Goal: Task Accomplishment & Management: Manage account settings

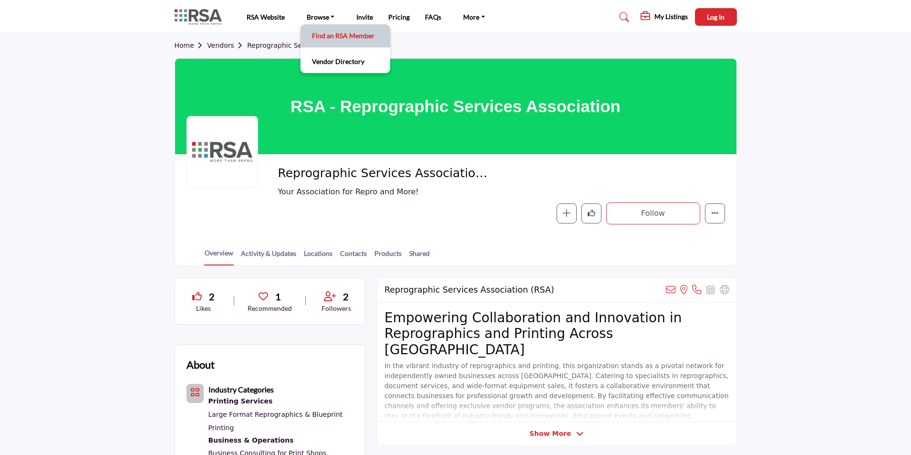
click at [316, 33] on link "Find an RSA Member" at bounding box center [345, 35] width 80 height 13
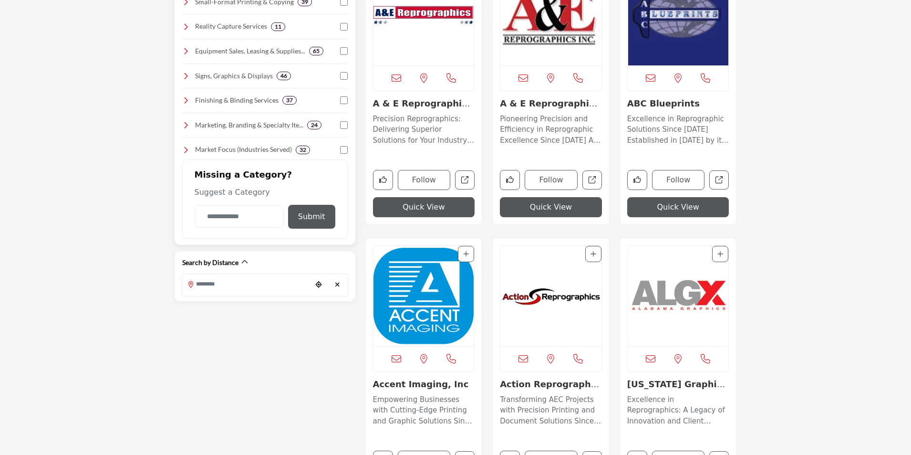
scroll to position [334, 0]
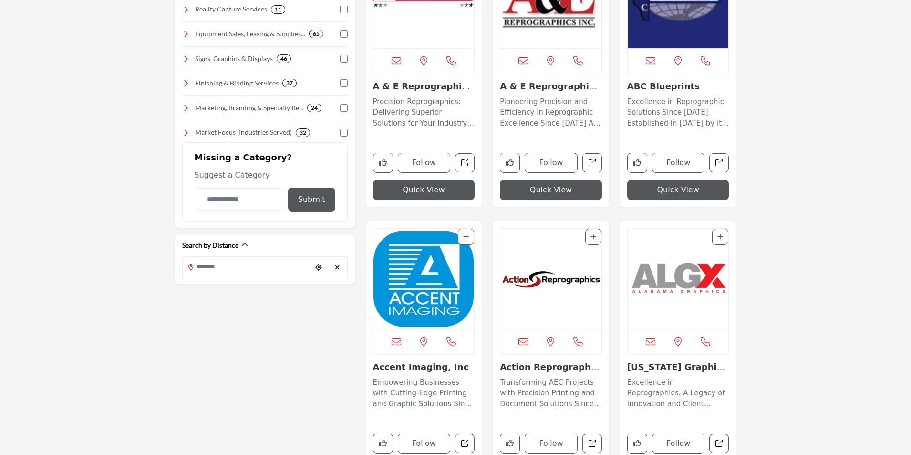
click at [666, 369] on link "Alabama Graphics & E..." at bounding box center [677, 372] width 100 height 21
click at [537, 368] on link "Action Reprographics..." at bounding box center [549, 372] width 99 height 21
click at [420, 368] on link "Accent Imaging, Inc" at bounding box center [421, 367] width 96 height 10
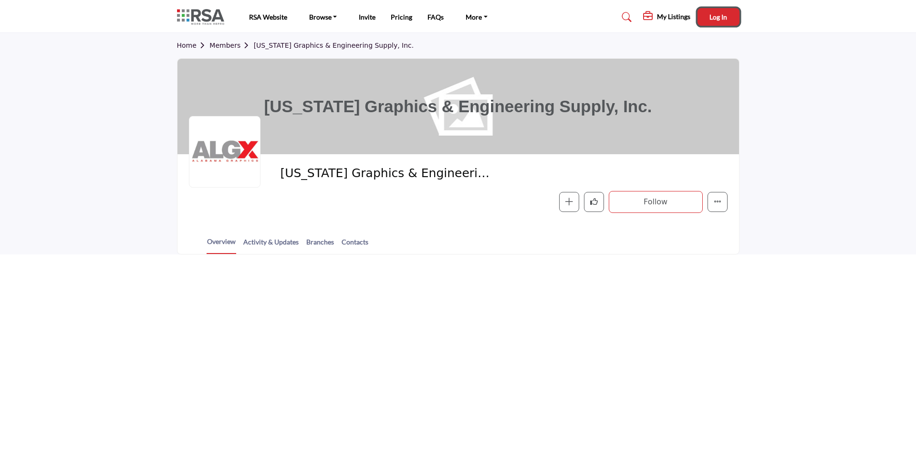
click at [720, 18] on span "Log In" at bounding box center [718, 17] width 18 height 8
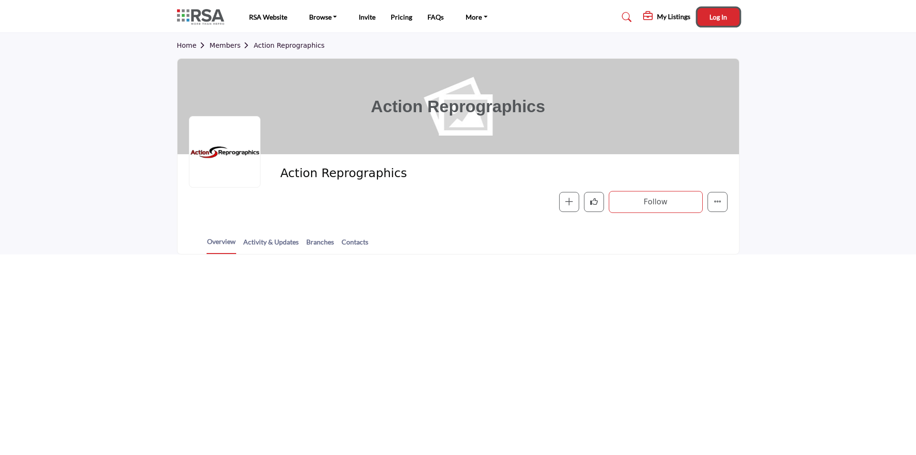
click at [717, 13] on span "Log In" at bounding box center [718, 17] width 18 height 8
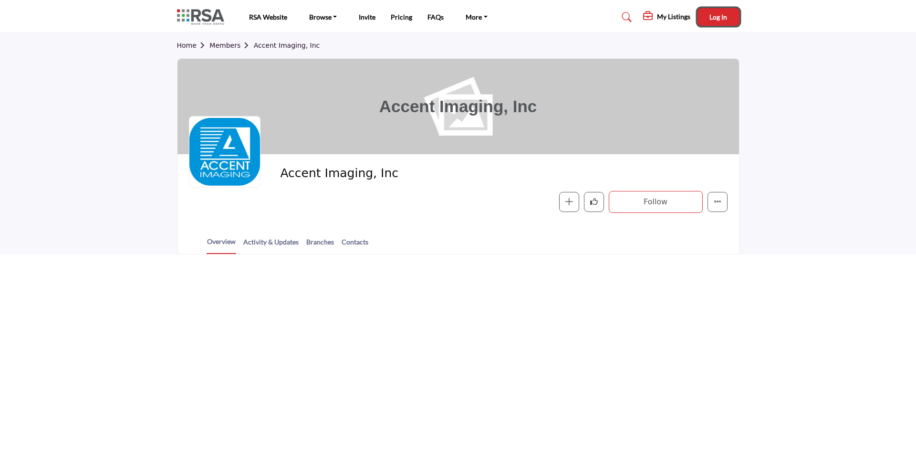
click at [734, 21] on button "Log In" at bounding box center [718, 17] width 42 height 18
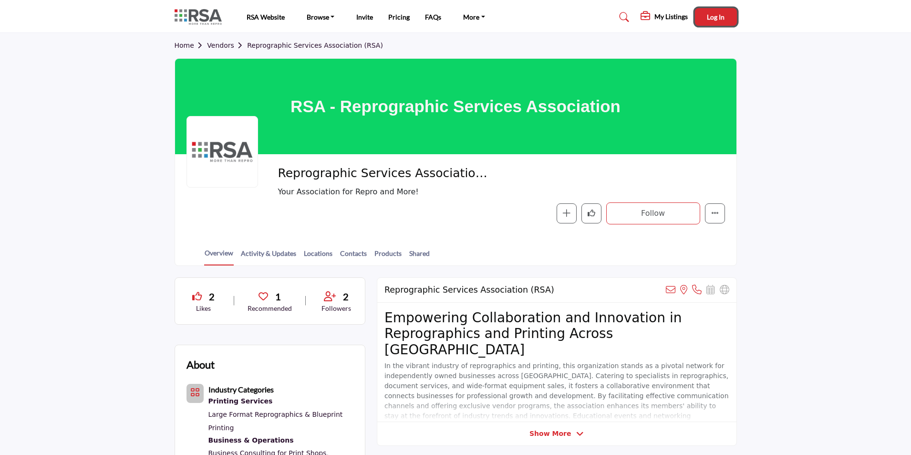
click at [721, 20] on span "Log In" at bounding box center [716, 17] width 18 height 8
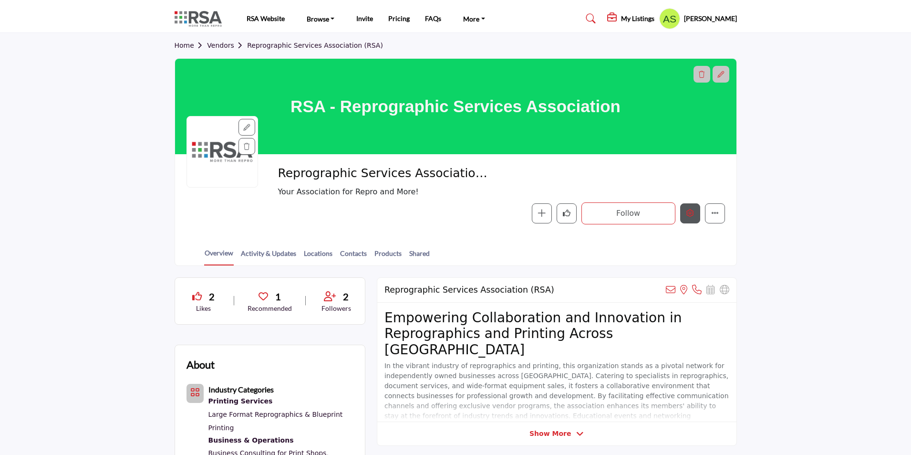
click at [687, 214] on icon "Edit company" at bounding box center [690, 213] width 8 height 8
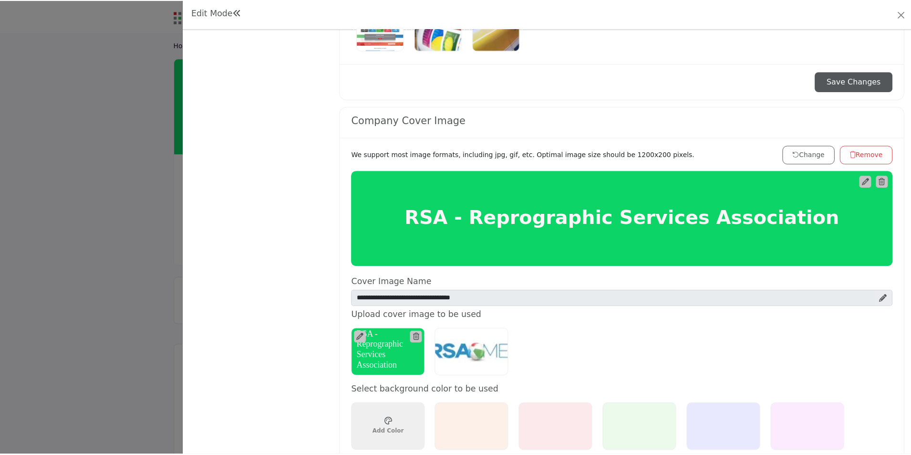
scroll to position [382, 0]
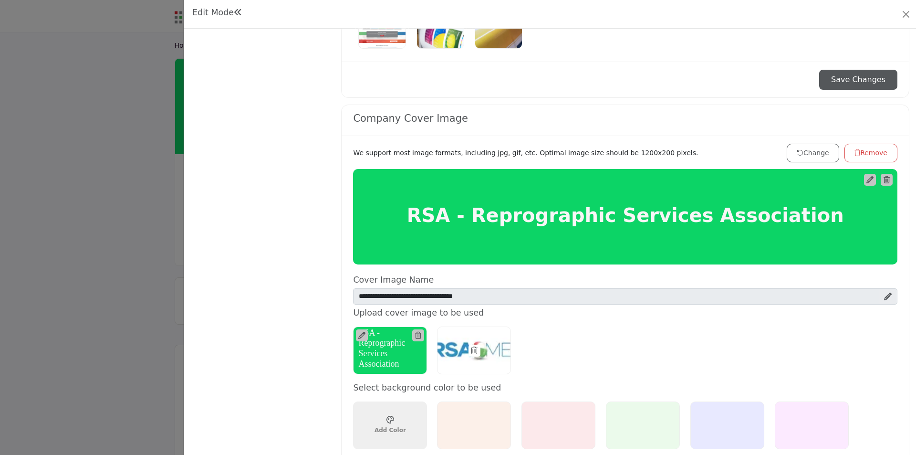
click at [458, 353] on div at bounding box center [474, 350] width 74 height 48
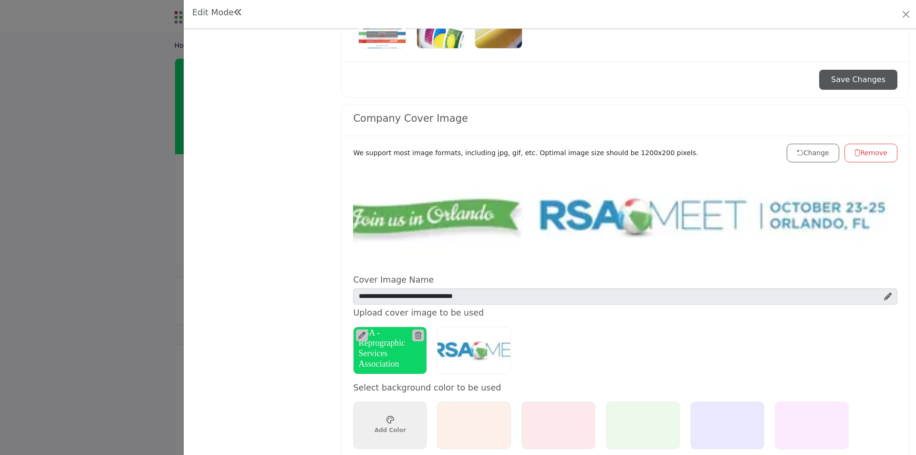
click at [388, 355] on h5 "RSA - Reprographic Services Association" at bounding box center [389, 348] width 63 height 41
click at [456, 353] on div at bounding box center [474, 350] width 74 height 48
click at [401, 346] on h5 "RSA - Reprographic Services Association" at bounding box center [389, 348] width 63 height 41
click at [360, 335] on icon at bounding box center [361, 335] width 7 height 7
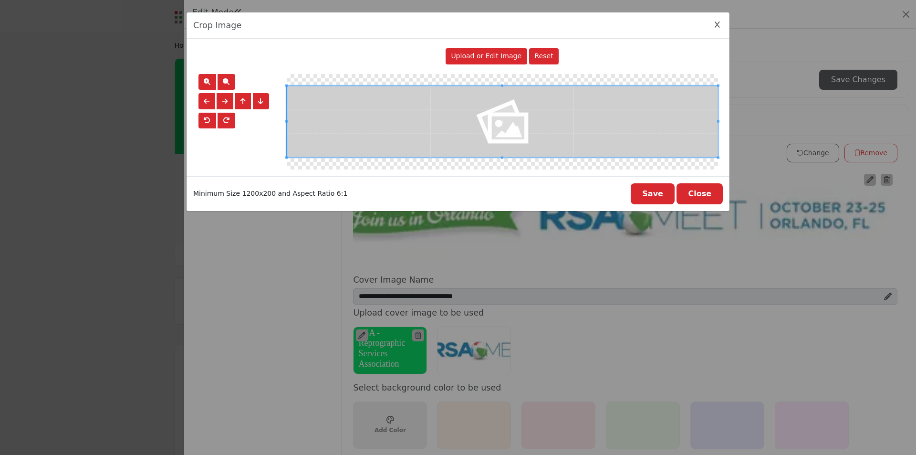
click at [708, 194] on button "Close" at bounding box center [699, 193] width 46 height 21
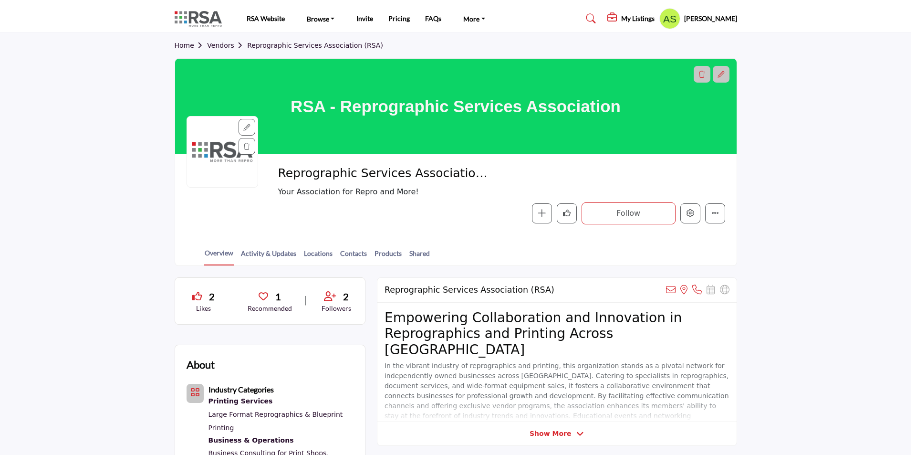
click at [107, 135] on div at bounding box center [458, 227] width 916 height 455
